Goal: Information Seeking & Learning: Learn about a topic

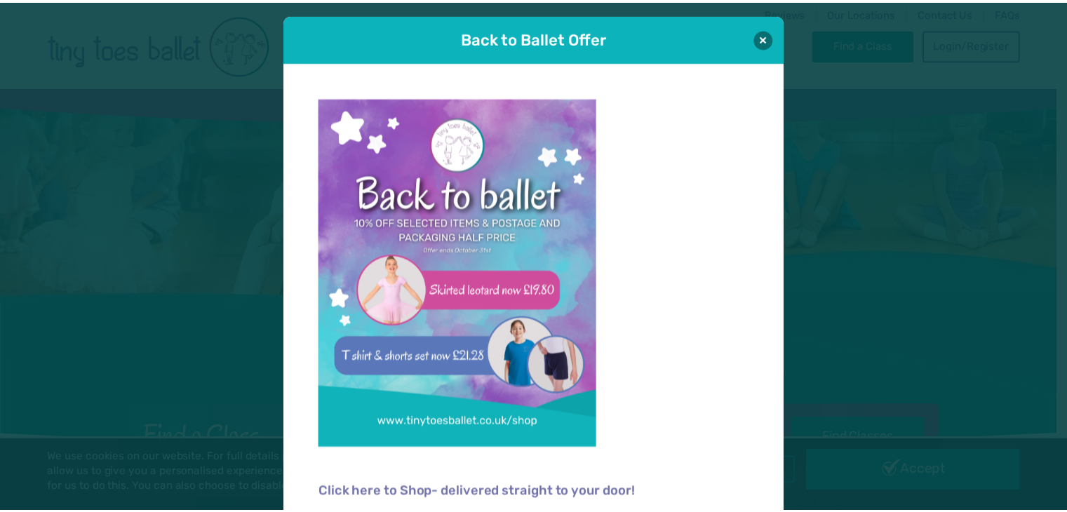
scroll to position [14, 0]
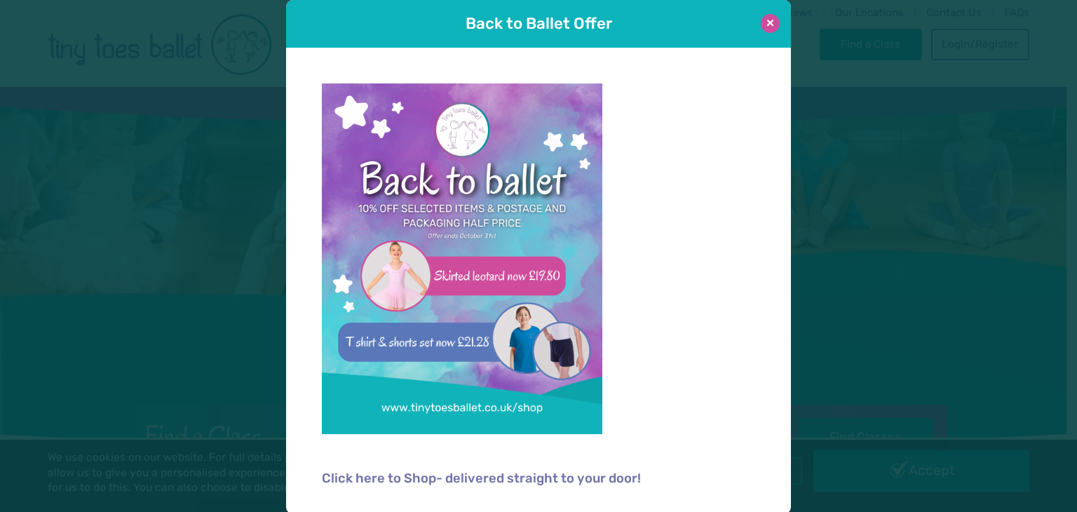
click at [761, 26] on button at bounding box center [770, 23] width 19 height 19
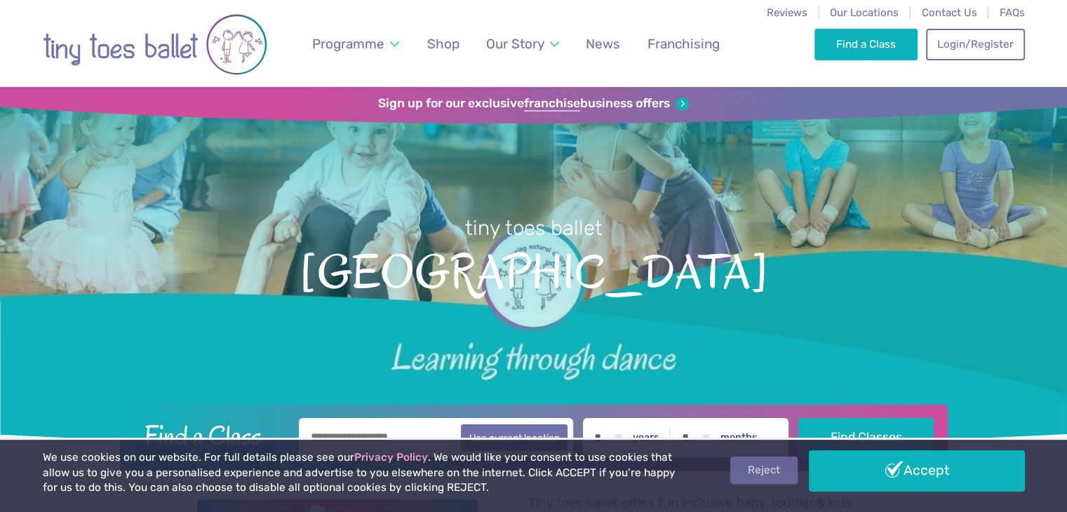
click at [785, 479] on link "Reject" at bounding box center [763, 470] width 67 height 27
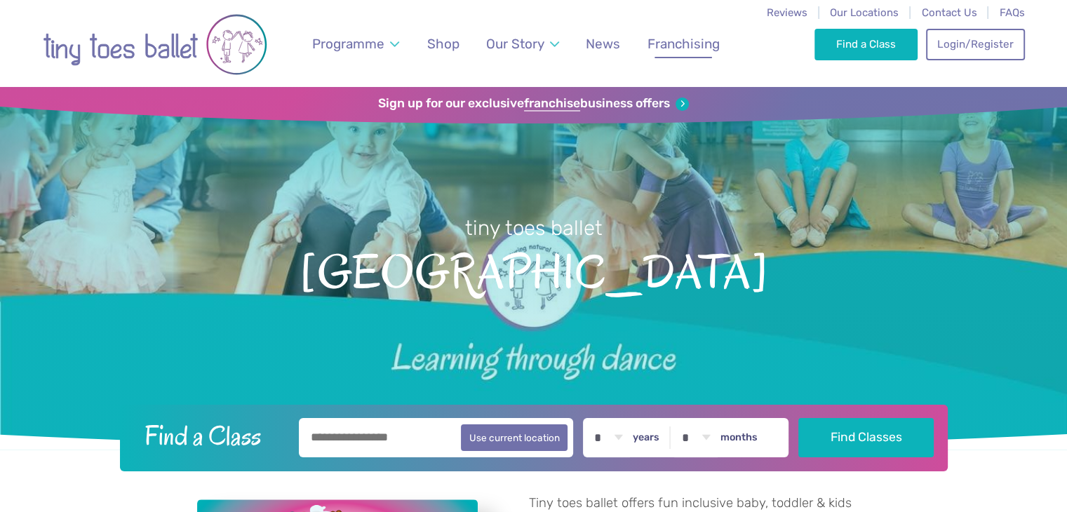
click at [657, 43] on span "Franchising" at bounding box center [683, 44] width 72 height 16
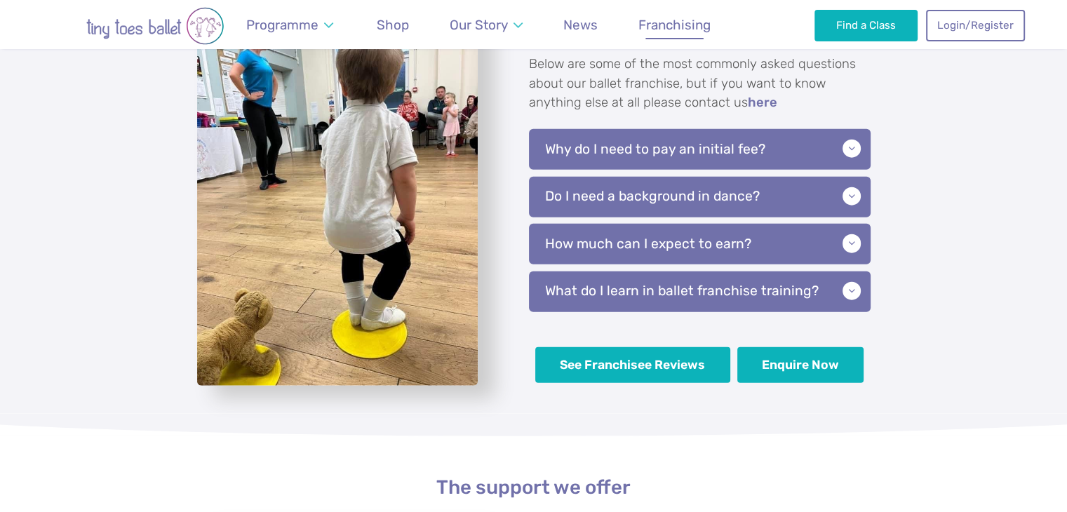
scroll to position [3227, 0]
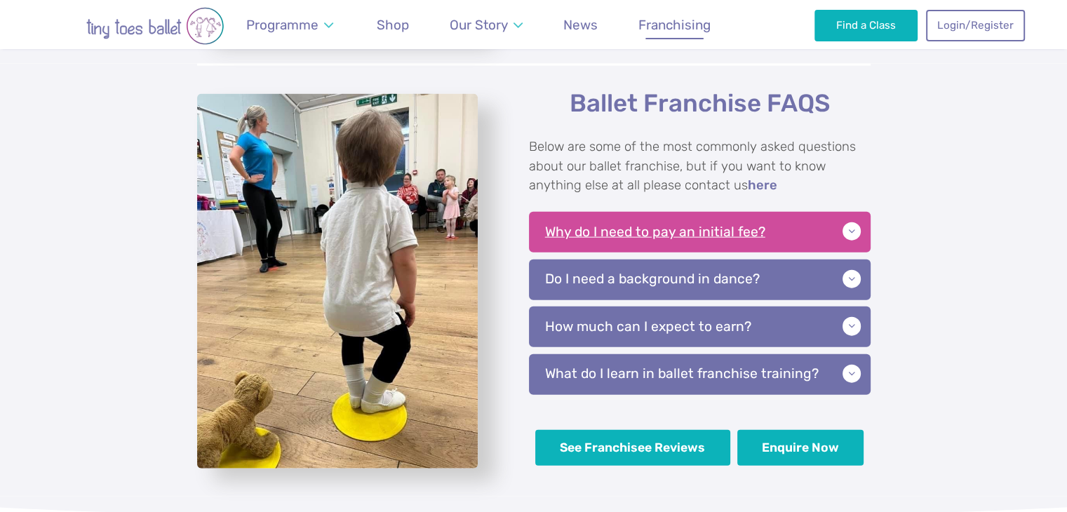
click at [854, 228] on p "Why do I need to pay an initial fee?" at bounding box center [700, 232] width 342 height 41
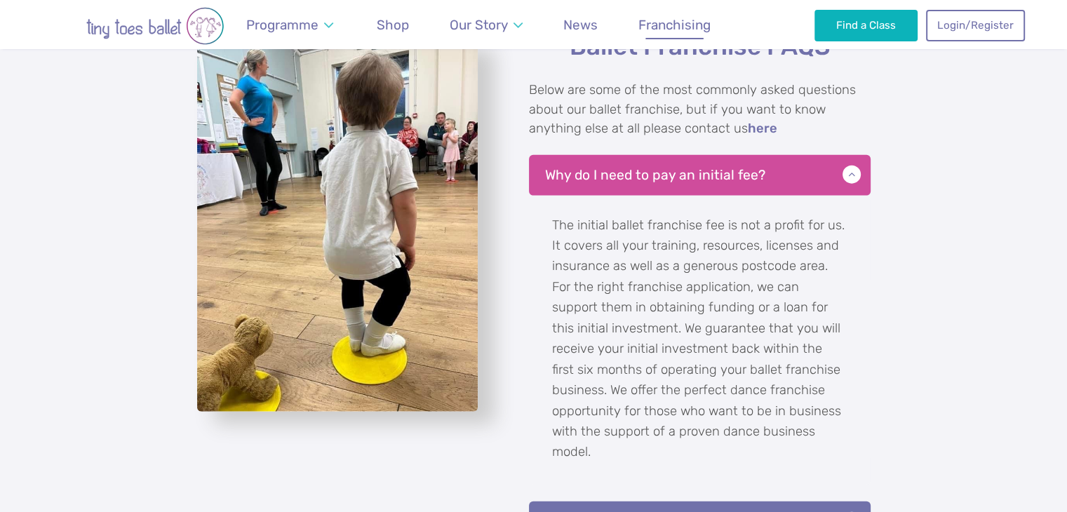
scroll to position [3367, 0]
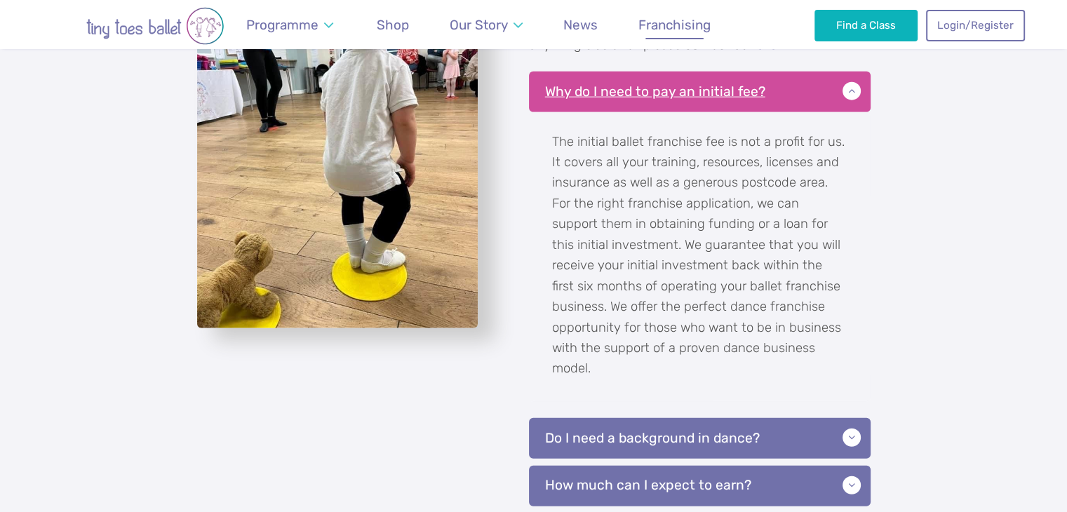
click at [847, 88] on p "Why do I need to pay an initial fee?" at bounding box center [700, 92] width 342 height 41
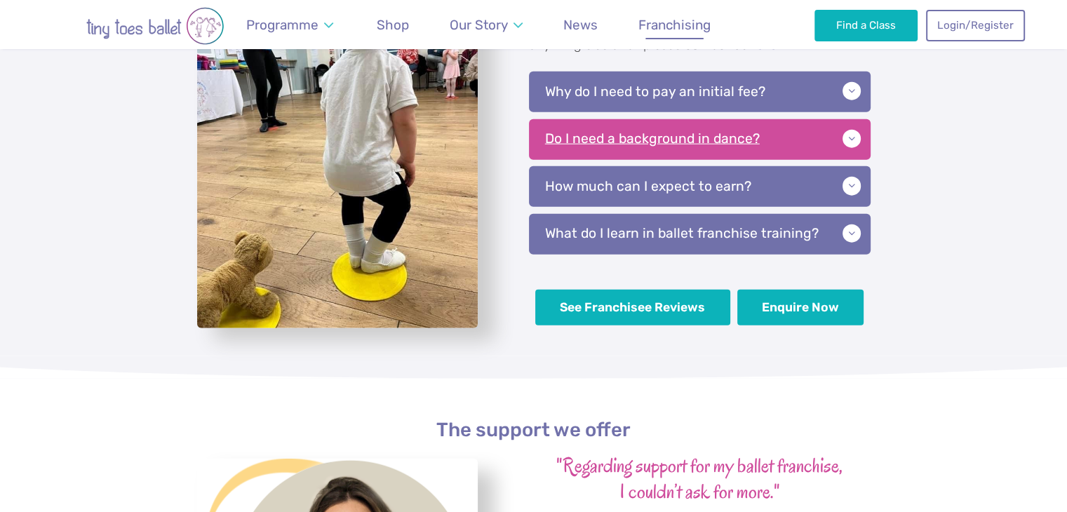
click at [856, 144] on p "Do I need a background in dance?" at bounding box center [700, 139] width 342 height 41
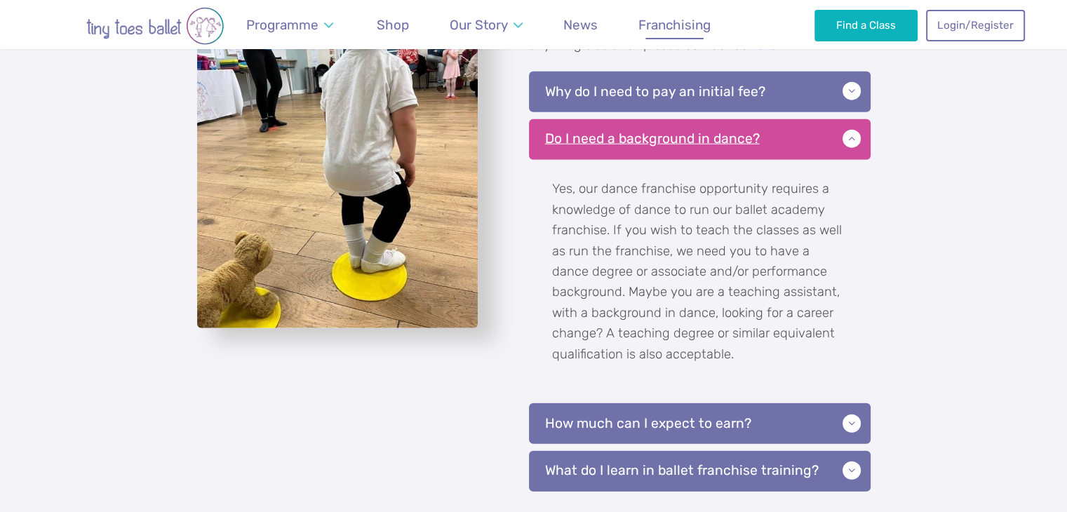
click at [856, 144] on p "Do I need a background in dance?" at bounding box center [700, 139] width 342 height 41
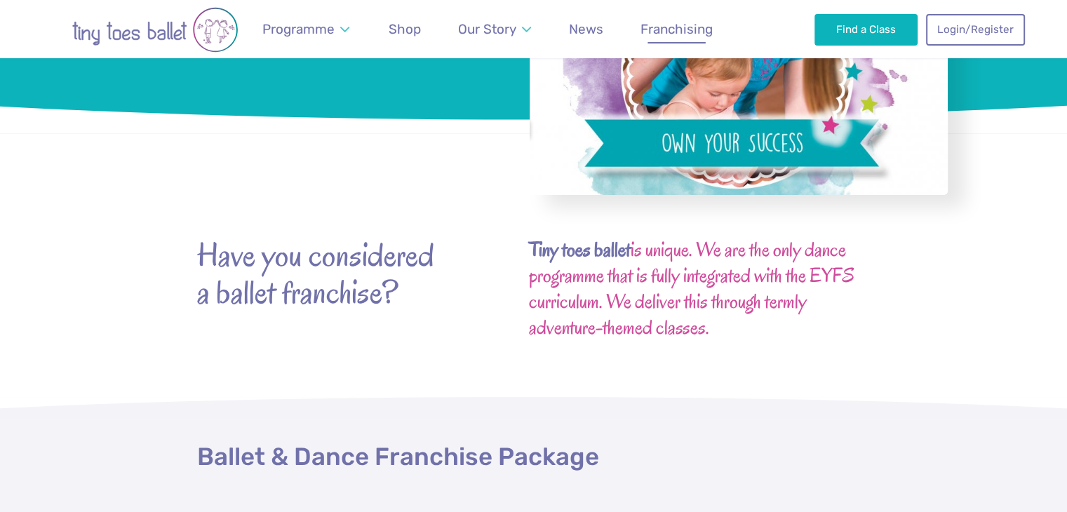
scroll to position [0, 0]
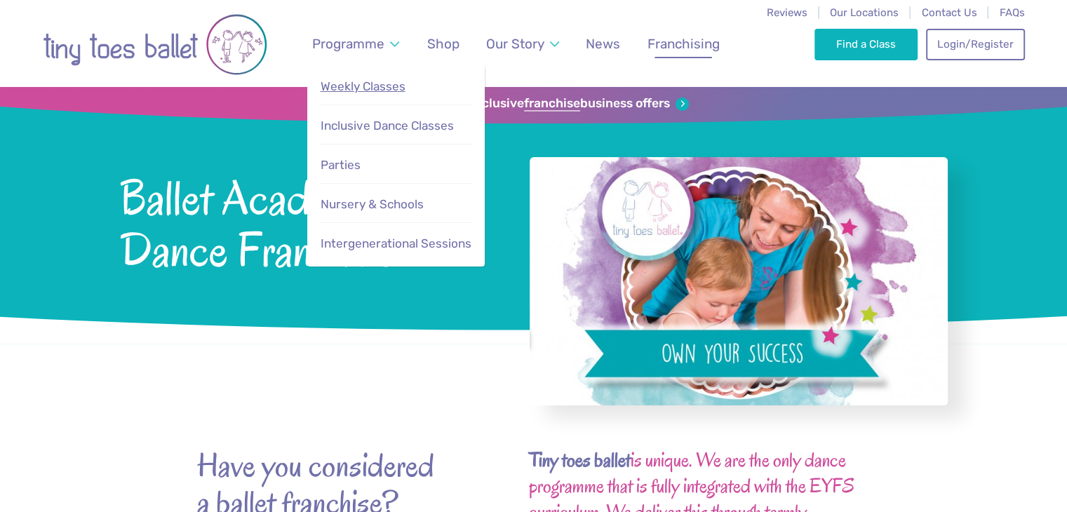
click at [359, 79] on span "Weekly Classes" at bounding box center [363, 86] width 85 height 14
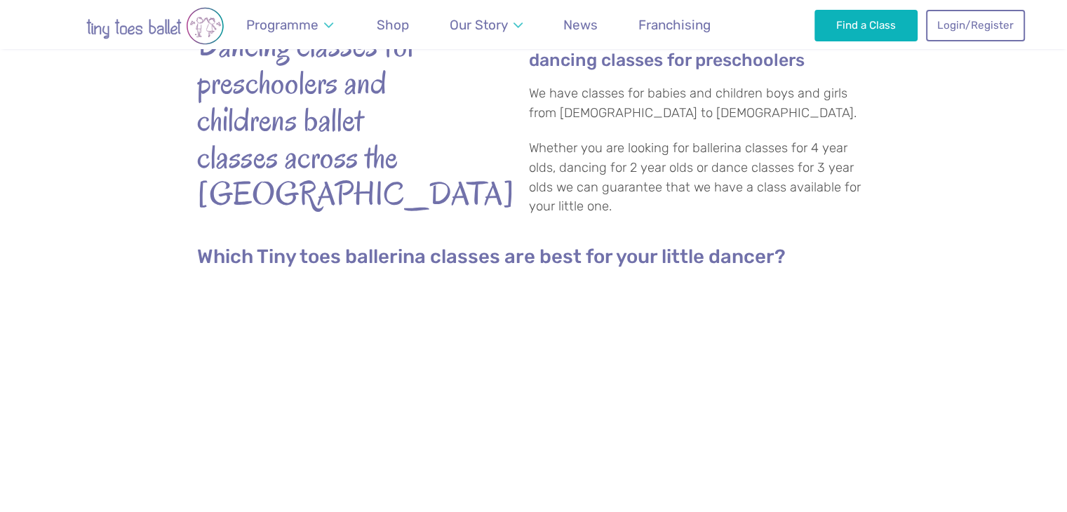
scroll to position [351, 0]
